Goal: Task Accomplishment & Management: Manage account settings

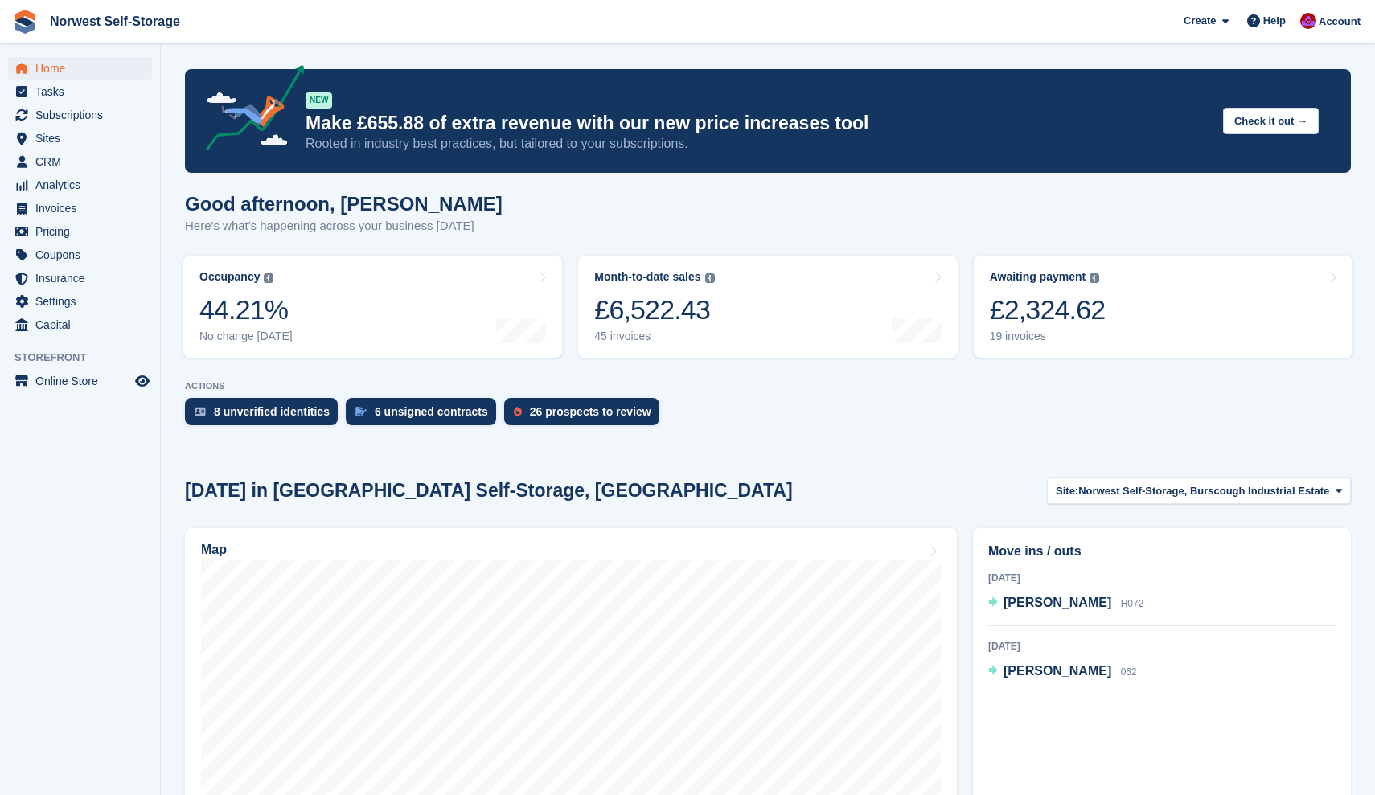
scroll to position [897, 0]
click at [1170, 304] on link "Awaiting payment The total outstanding balance on all open invoices. £2,324.62 …" at bounding box center [1163, 307] width 379 height 102
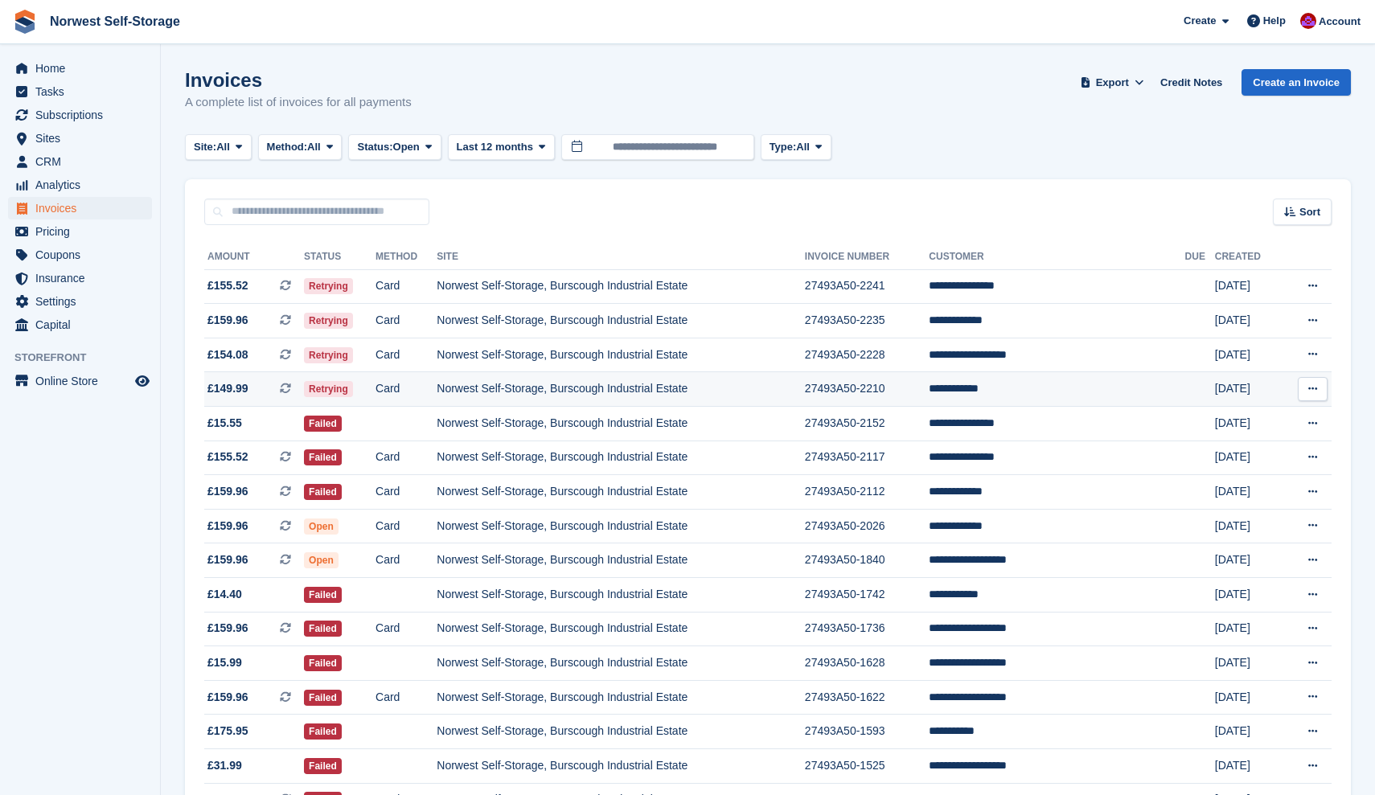
click at [268, 397] on span "£149.99 This is a recurring subscription invoice." at bounding box center [254, 388] width 100 height 17
click at [263, 357] on span "£154.08 This is a recurring subscription invoice." at bounding box center [254, 355] width 100 height 17
click at [263, 319] on span "£159.96 This is a recurring subscription invoice." at bounding box center [254, 320] width 100 height 17
click at [269, 287] on span "£155.52 This is a recurring subscription invoice." at bounding box center [254, 285] width 100 height 17
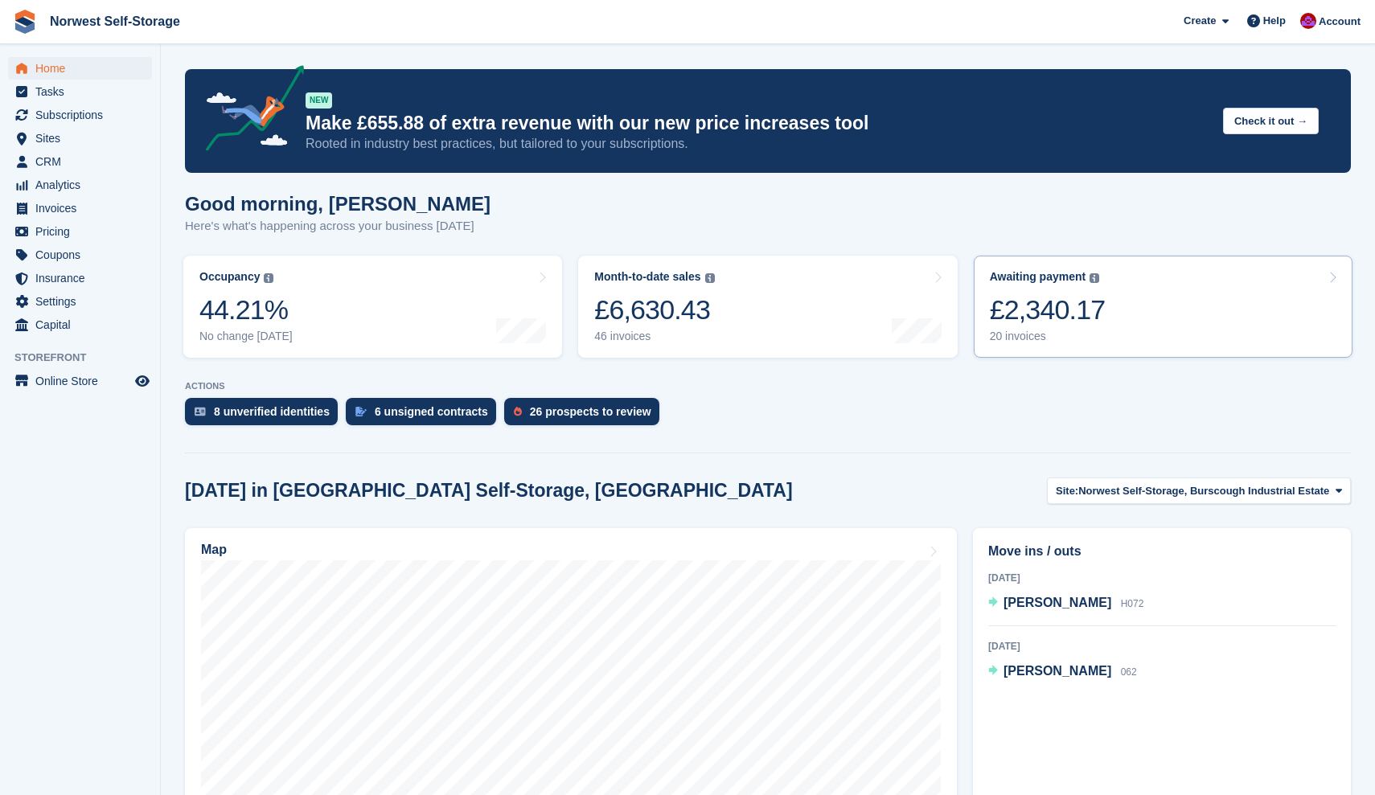
click at [1130, 311] on link "Awaiting payment The total outstanding balance on all open invoices. £2,340.17 …" at bounding box center [1163, 307] width 379 height 102
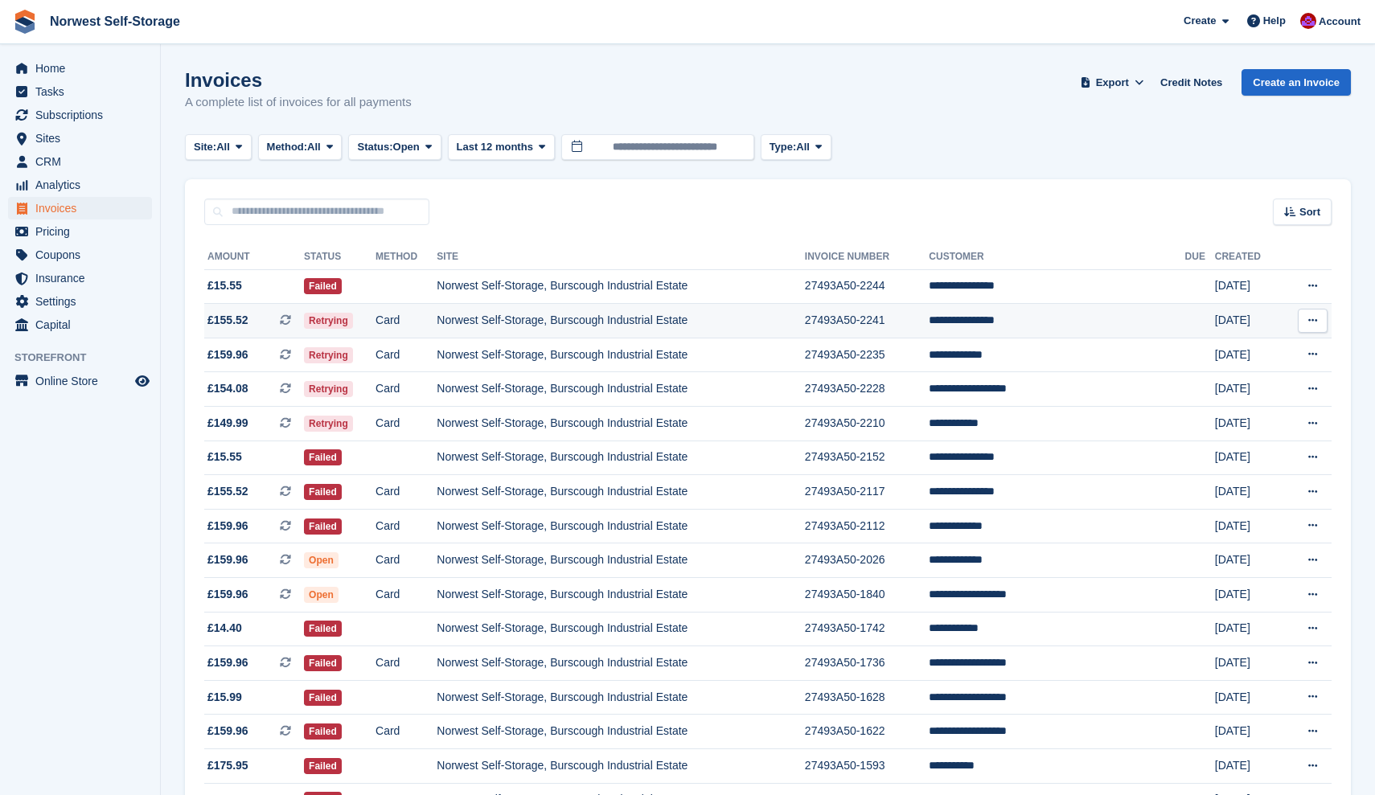
click at [244, 319] on span "£155.52" at bounding box center [228, 320] width 41 height 17
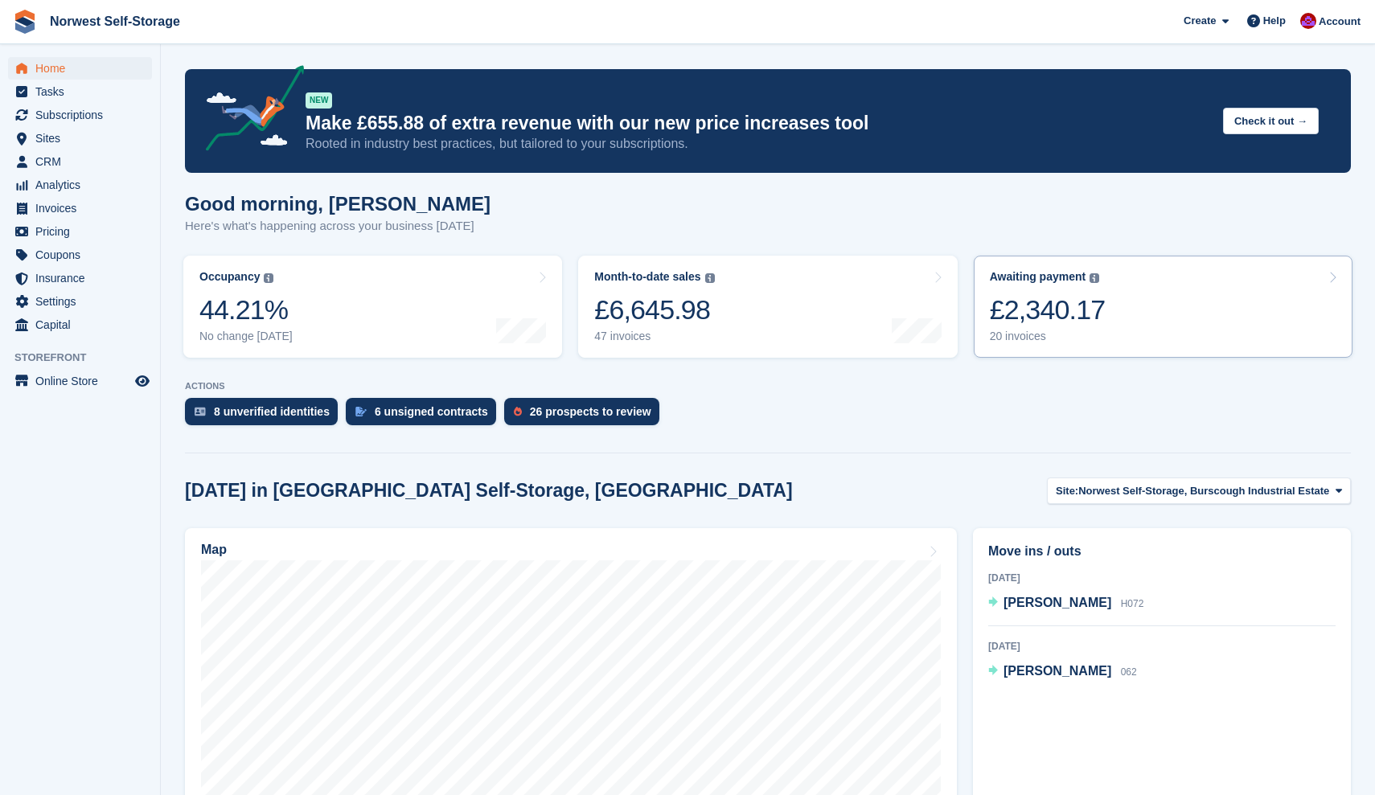
click at [1166, 288] on link "Awaiting payment The total outstanding balance on all open invoices. £2,340.17 …" at bounding box center [1163, 307] width 379 height 102
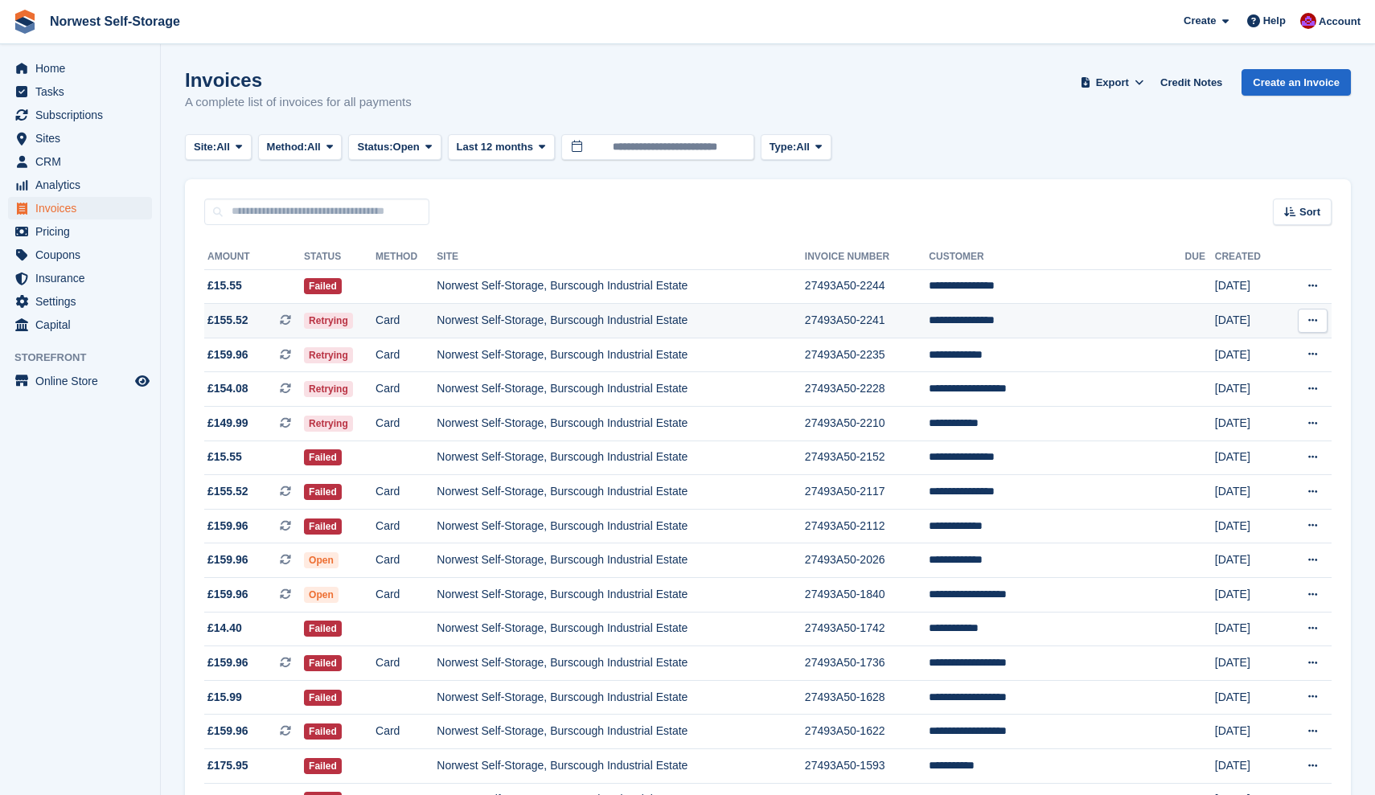
click at [254, 325] on span "£155.52 This is a recurring subscription invoice." at bounding box center [254, 320] width 100 height 17
